Goal: Check status

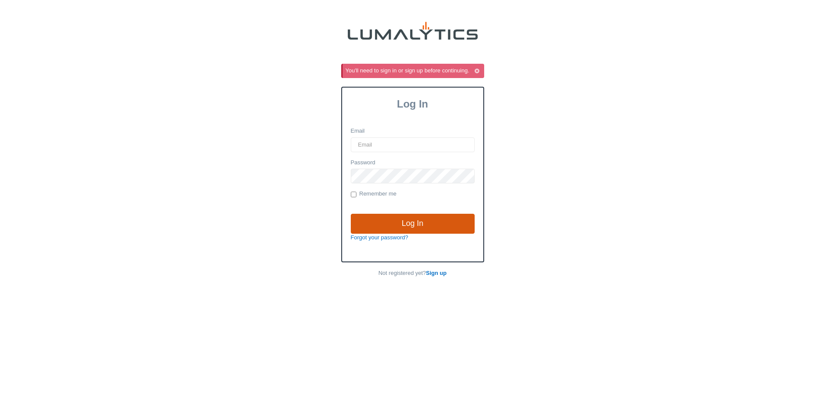
type input "acowell@valleytruckparts.com"
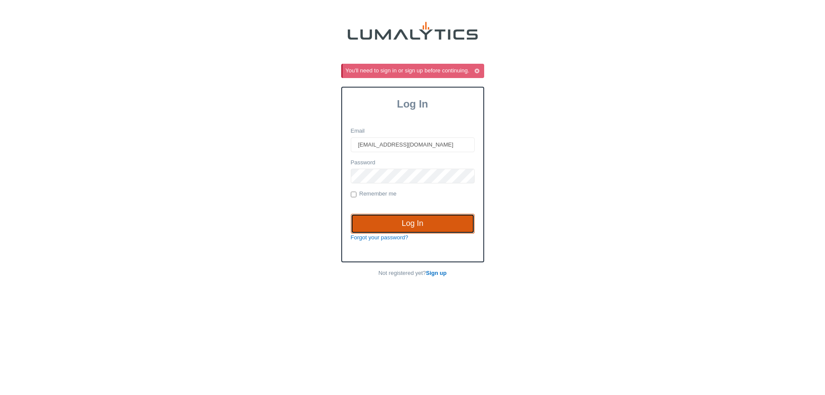
click at [386, 223] on input "Log In" at bounding box center [413, 223] width 124 height 20
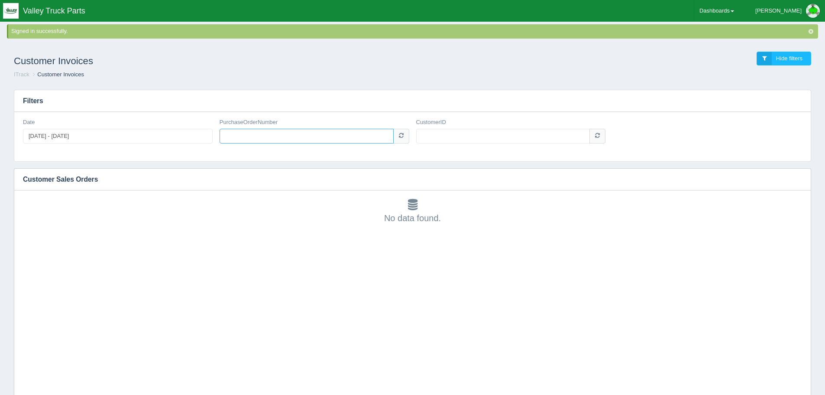
click at [253, 134] on input "PurchaseOrderNumber" at bounding box center [307, 136] width 174 height 15
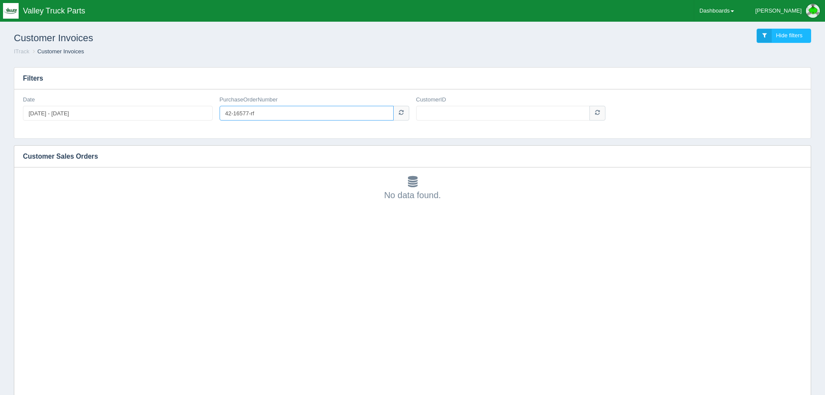
type input "42-16577-rf"
click at [437, 112] on input "CustomerID" at bounding box center [503, 113] width 174 height 15
type input "1006480"
click at [276, 108] on input "42-16577-rf" at bounding box center [307, 113] width 174 height 15
type input "42-16577"
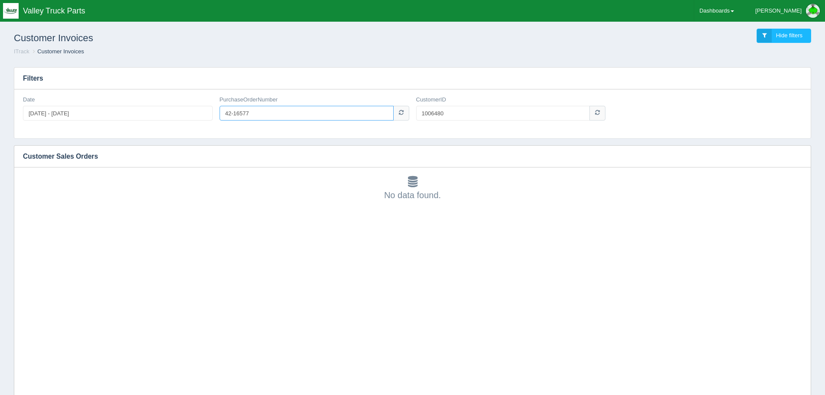
drag, startPoint x: 275, startPoint y: 113, endPoint x: -55, endPoint y: 139, distance: 330.6
click at [0, 139] on html "Toggle navigation Valley Truck Parts Angela Edit Profile Logout Dashboards Acco…" at bounding box center [412, 231] width 825 height 462
click at [236, 112] on input "4216577" at bounding box center [307, 113] width 174 height 15
click at [254, 111] on input "42-16577" at bounding box center [307, 113] width 174 height 15
type input "42-16577-rf"
